Goal: Information Seeking & Learning: Learn about a topic

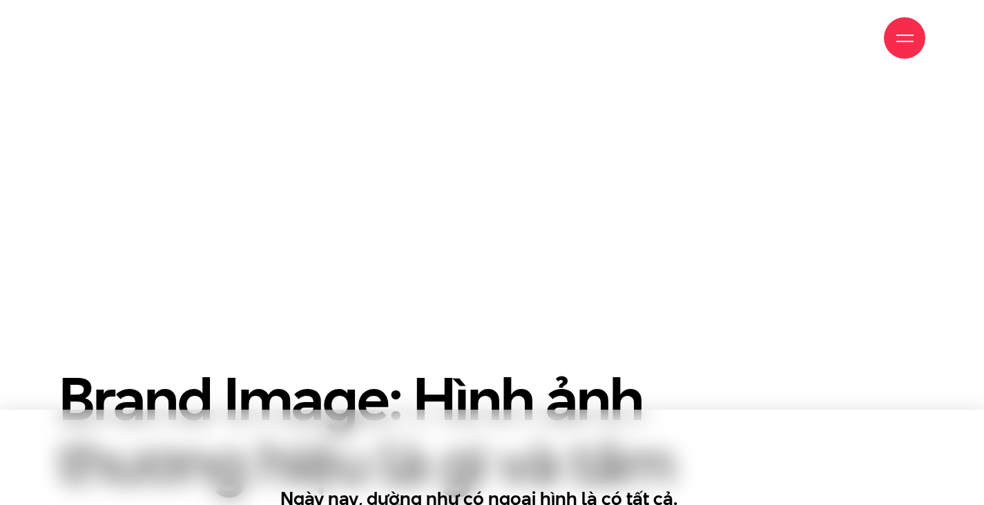
scroll to position [759, 0]
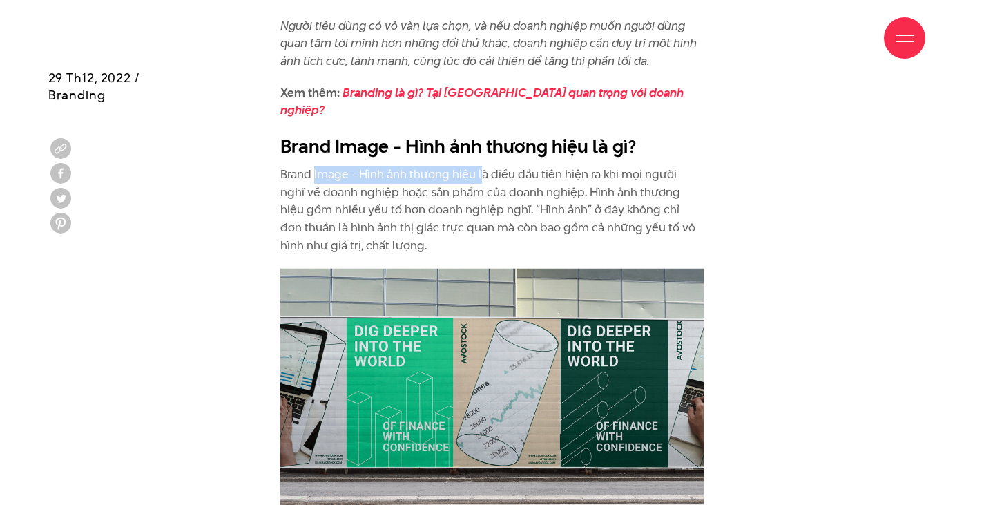
drag, startPoint x: 433, startPoint y: 153, endPoint x: 547, endPoint y: 153, distance: 114.6
click at [483, 166] on p "Brand Image - Hình ảnh thương hiệu là điều đầu tiên hiện ra khi mọi người nghĩ …" at bounding box center [491, 210] width 423 height 88
click at [660, 166] on p "Brand Image - Hình ảnh thương hiệu là điều đầu tiên hiện ra khi mọi người nghĩ …" at bounding box center [491, 210] width 423 height 88
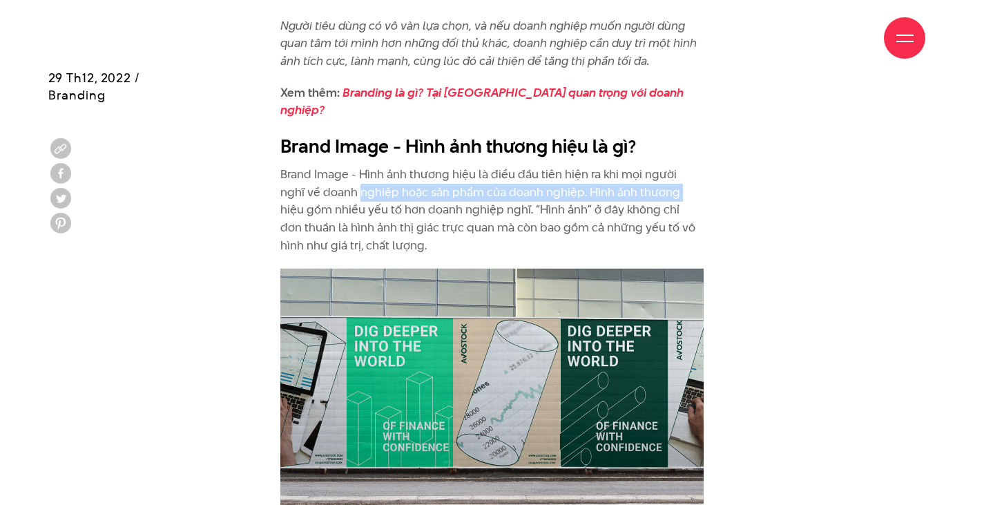
drag, startPoint x: 335, startPoint y: 171, endPoint x: 654, endPoint y: 174, distance: 318.2
click at [654, 174] on p "Brand Image - Hình ảnh thương hiệu là điều đầu tiên hiện ra khi mọi người nghĩ …" at bounding box center [491, 210] width 423 height 88
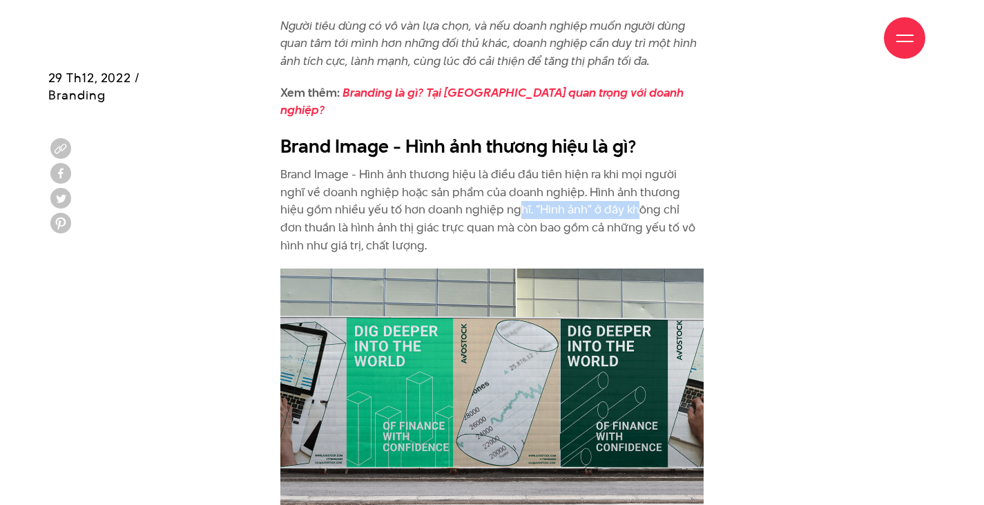
drag, startPoint x: 498, startPoint y: 193, endPoint x: 607, endPoint y: 198, distance: 109.2
click at [607, 198] on p "Brand Image - Hình ảnh thương hiệu là điều đầu tiên hiện ra khi mọi người nghĩ …" at bounding box center [491, 210] width 423 height 88
click at [612, 198] on p "Brand Image - Hình ảnh thương hiệu là điều đầu tiên hiện ra khi mọi người nghĩ …" at bounding box center [491, 210] width 423 height 88
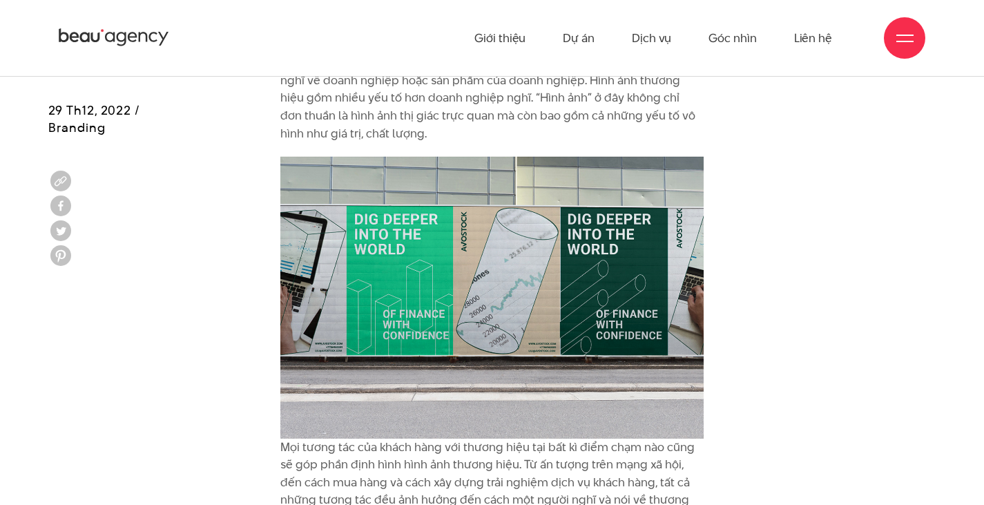
scroll to position [828, 0]
